Goal: Task Accomplishment & Management: Manage account settings

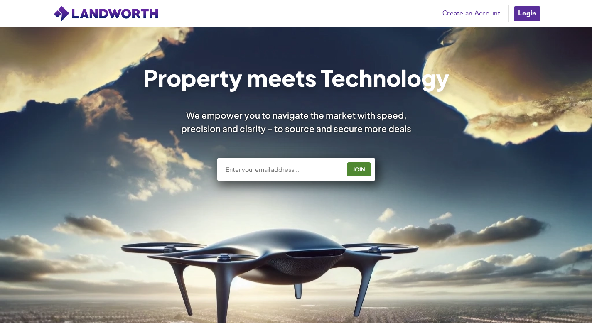
click at [526, 15] on link "Login" at bounding box center [527, 13] width 28 height 17
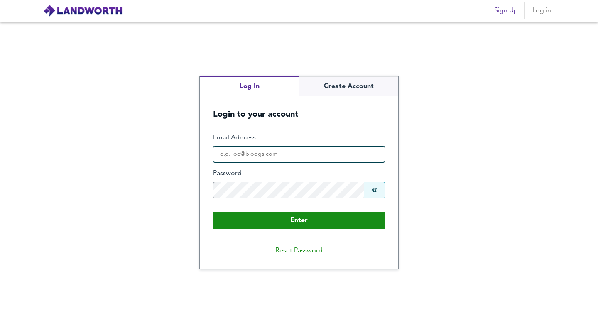
type input "[EMAIL_ADDRESS][DOMAIN_NAME]"
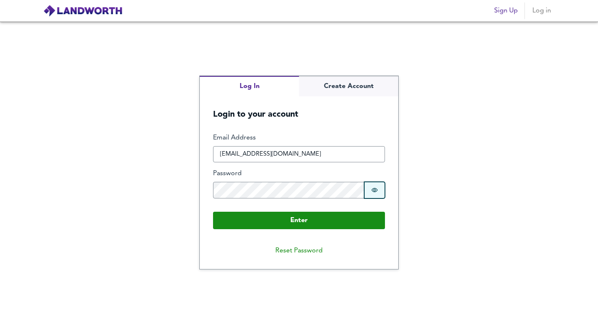
click at [379, 192] on button "Password is hidden" at bounding box center [374, 190] width 21 height 17
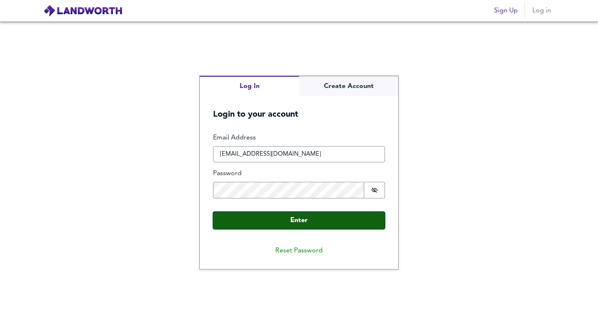
click at [353, 218] on button "Enter" at bounding box center [299, 220] width 172 height 17
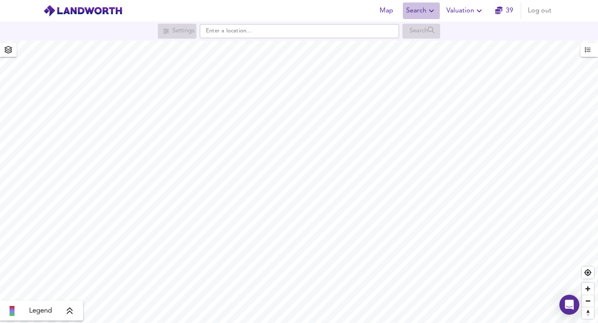
click at [427, 10] on span "Search" at bounding box center [421, 11] width 30 height 12
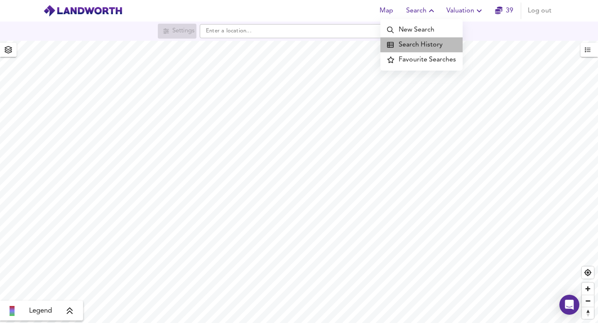
click at [425, 44] on li "Search History" at bounding box center [422, 44] width 82 height 15
